Goal: Transaction & Acquisition: Purchase product/service

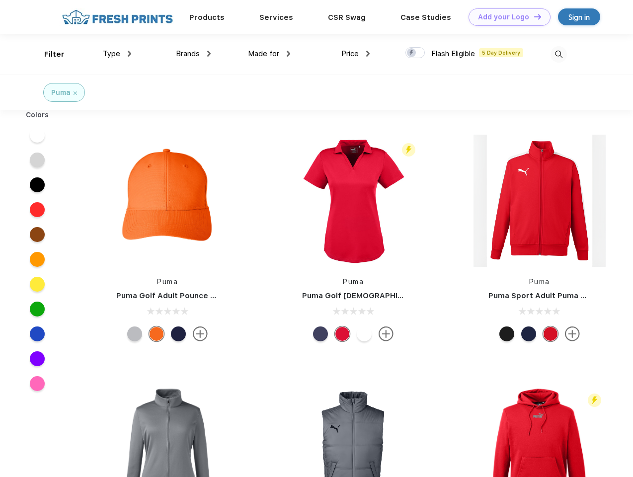
scroll to position [0, 0]
click at [505, 17] on link "Add your Logo Design Tool" at bounding box center [509, 16] width 82 height 17
click at [0, 0] on div "Design Tool" at bounding box center [0, 0] width 0 height 0
click at [533, 16] on link "Add your Logo Design Tool" at bounding box center [509, 16] width 82 height 17
click at [48, 54] on div "Filter" at bounding box center [54, 54] width 20 height 11
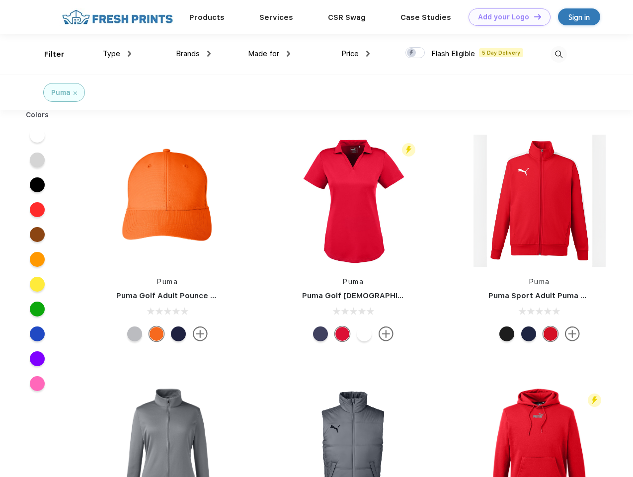
click at [117, 54] on span "Type" at bounding box center [111, 53] width 17 height 9
click at [193, 54] on span "Brands" at bounding box center [188, 53] width 24 height 9
click at [269, 54] on span "Made for" at bounding box center [263, 53] width 31 height 9
click at [355, 54] on span "Price" at bounding box center [349, 53] width 17 height 9
click at [415, 53] on div at bounding box center [414, 52] width 19 height 11
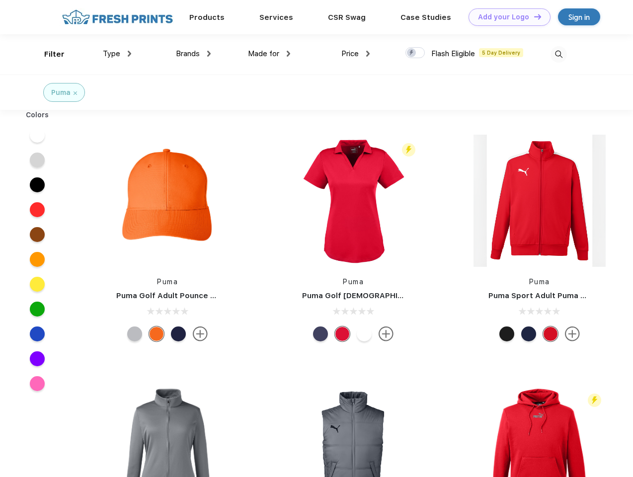
click at [412, 53] on input "checkbox" at bounding box center [408, 50] width 6 height 6
click at [558, 54] on img at bounding box center [558, 54] width 16 height 16
